Goal: Information Seeking & Learning: Learn about a topic

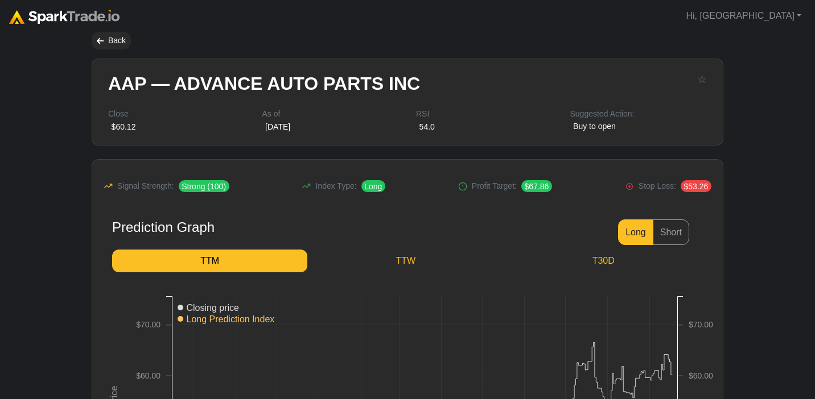
scroll to position [127, 0]
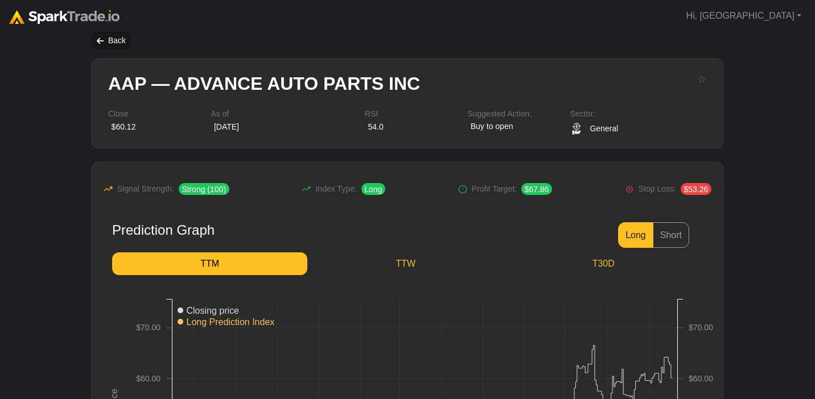
click at [116, 40] on div "Back" at bounding box center [111, 41] width 39 height 18
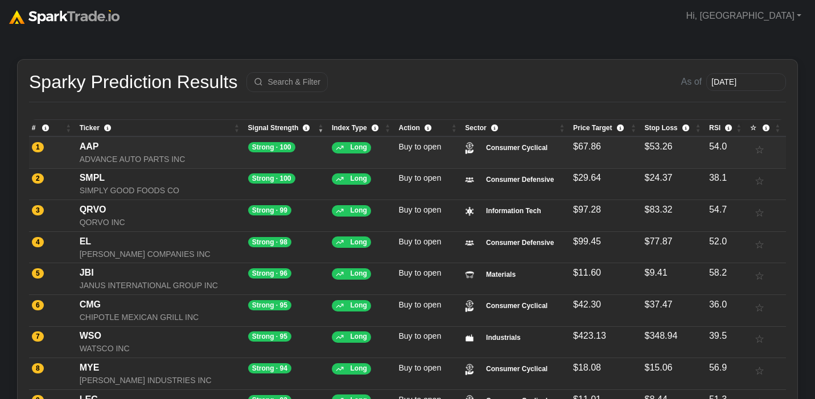
click at [499, 146] on small "Consumer Cyclical" at bounding box center [516, 148] width 67 height 10
click at [127, 187] on div "SIMPLY GOOD FOODS CO" at bounding box center [161, 191] width 163 height 12
click at [125, 213] on div "QRVO" at bounding box center [161, 210] width 163 height 14
click at [186, 257] on div "[PERSON_NAME] COMPANIES INC" at bounding box center [161, 255] width 163 height 12
click at [171, 287] on div "JANUS INTERNATIONAL GROUP INC" at bounding box center [161, 286] width 163 height 12
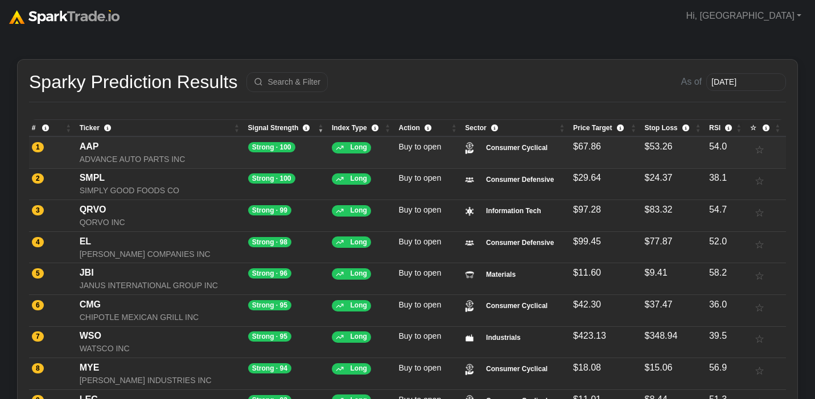
click at [184, 154] on div "ADVANCE AUTO PARTS INC" at bounding box center [161, 160] width 163 height 12
click at [789, 17] on link "Hi, [GEOGRAPHIC_DATA]" at bounding box center [743, 16] width 125 height 23
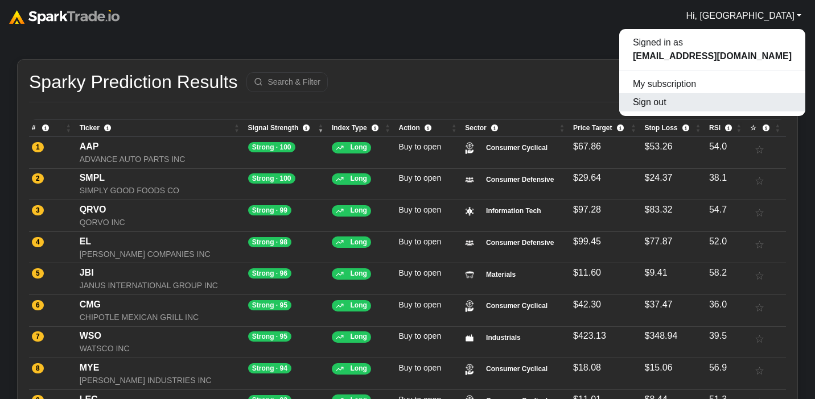
click at [737, 109] on button "Sign out" at bounding box center [712, 102] width 186 height 18
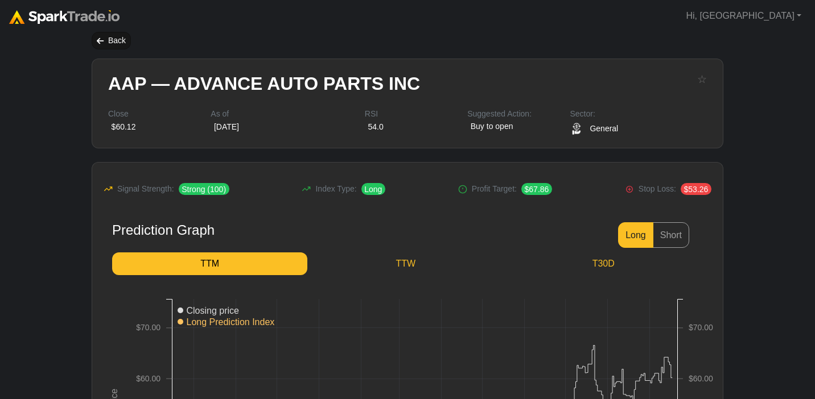
click at [105, 40] on div "Back" at bounding box center [111, 41] width 39 height 18
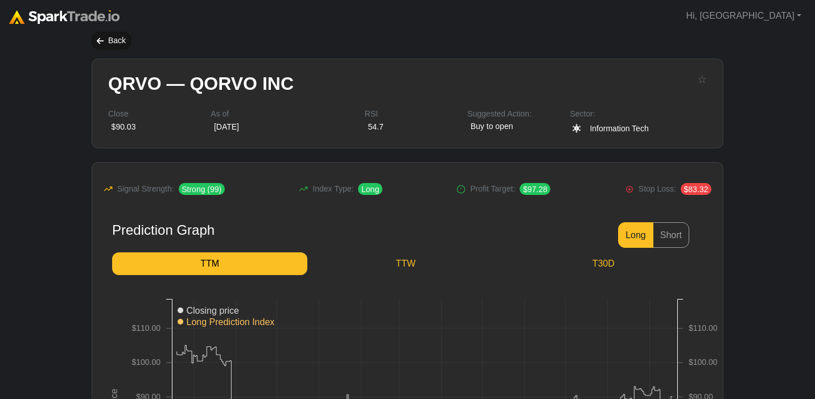
click at [99, 38] on icon at bounding box center [100, 41] width 7 height 8
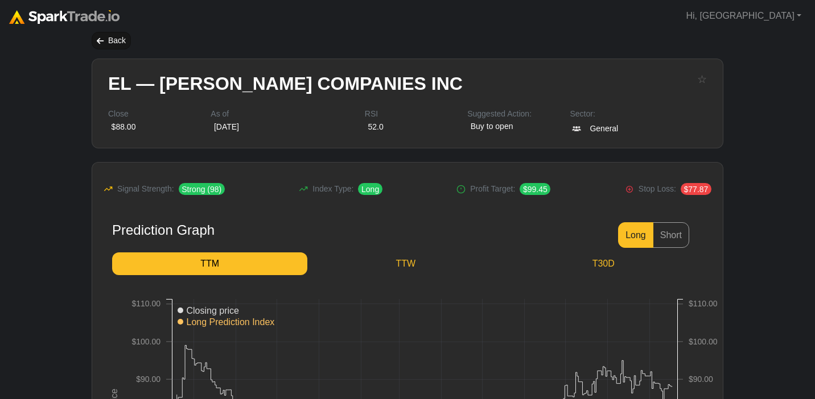
click at [113, 40] on div "Back" at bounding box center [111, 41] width 39 height 18
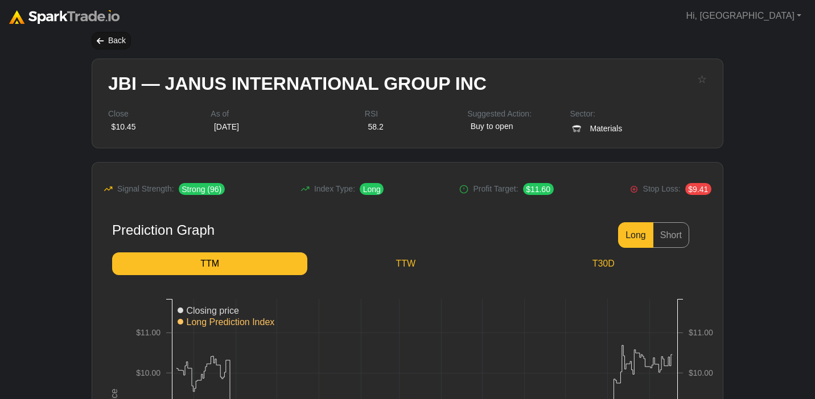
click at [106, 37] on div "Back" at bounding box center [111, 41] width 39 height 18
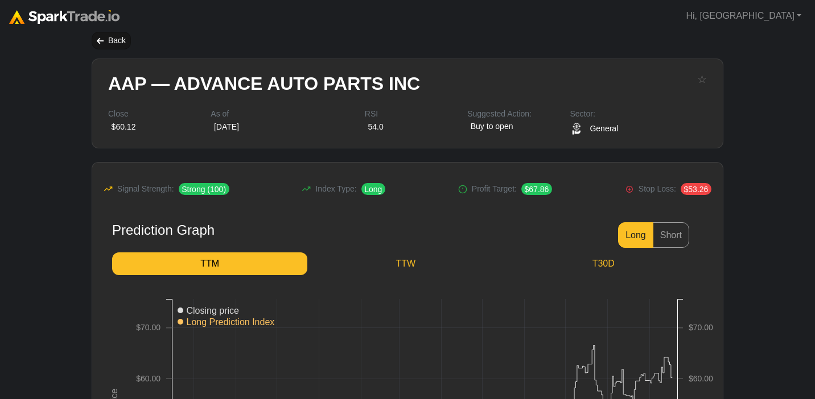
click at [104, 40] on div "Back" at bounding box center [111, 41] width 39 height 18
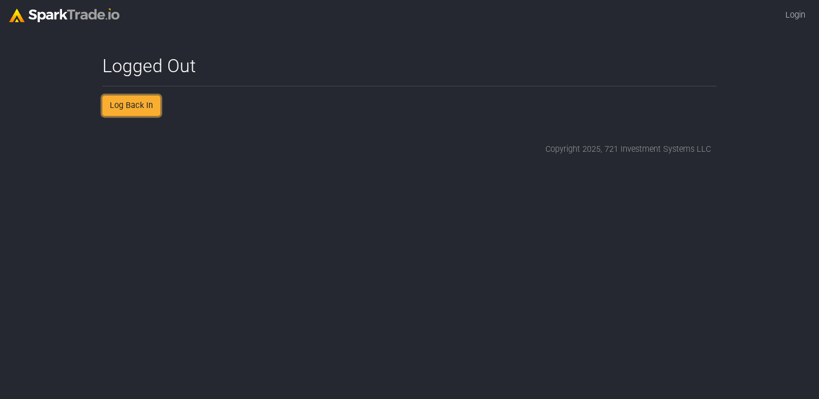
click at [149, 109] on link "Log Back In" at bounding box center [131, 106] width 58 height 20
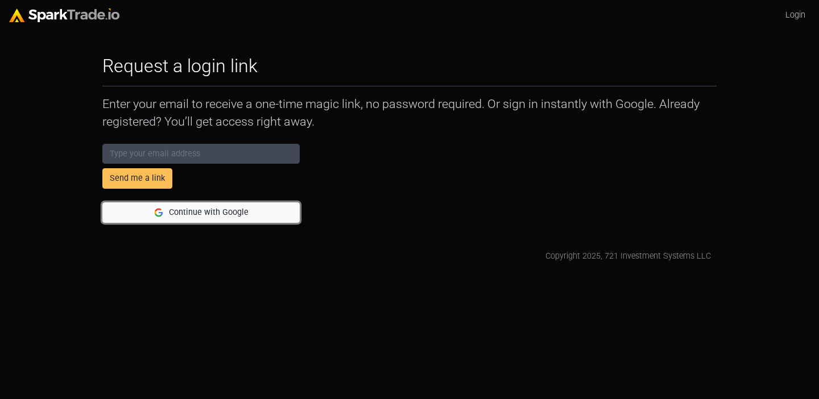
click at [177, 207] on button "Continue with Google" at bounding box center [200, 213] width 197 height 20
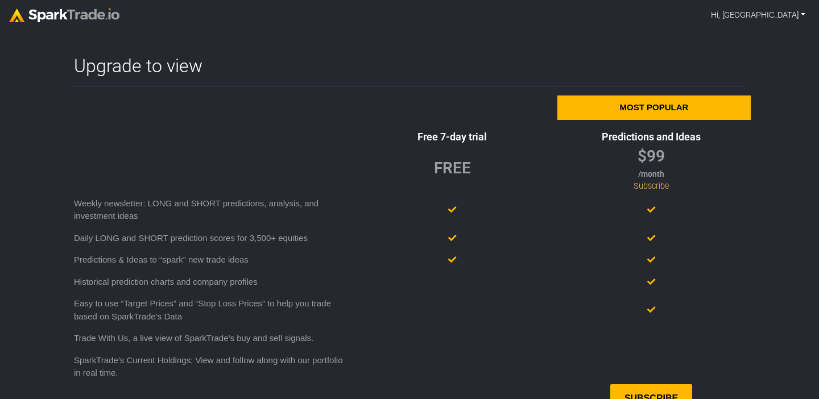
click at [781, 13] on link "Hi, [GEOGRAPHIC_DATA]" at bounding box center [759, 16] width 104 height 22
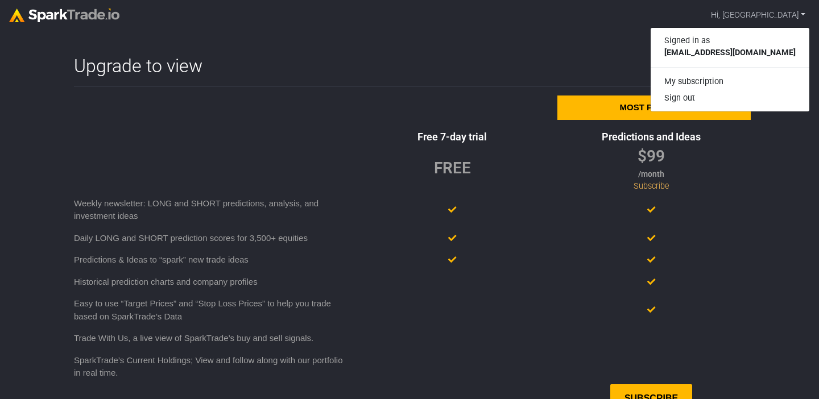
click at [627, 54] on body "Hi, [GEOGRAPHIC_DATA] Signed in as [EMAIL_ADDRESS][DOMAIN_NAME] My subscription…" at bounding box center [409, 226] width 819 height 452
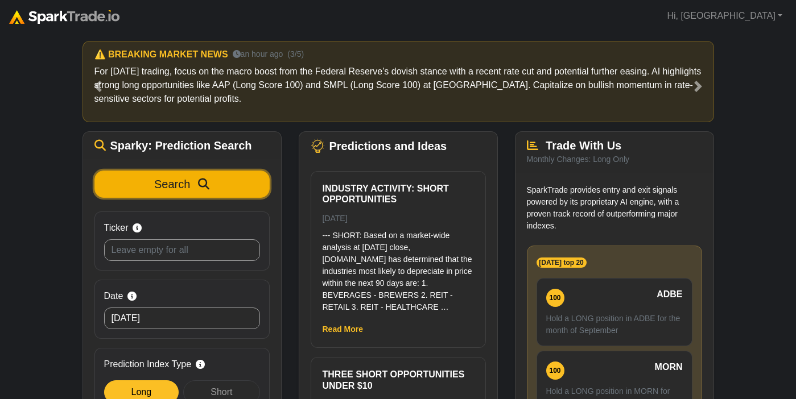
click at [171, 175] on button "Search" at bounding box center [181, 184] width 175 height 27
